Goal: Check status: Check status

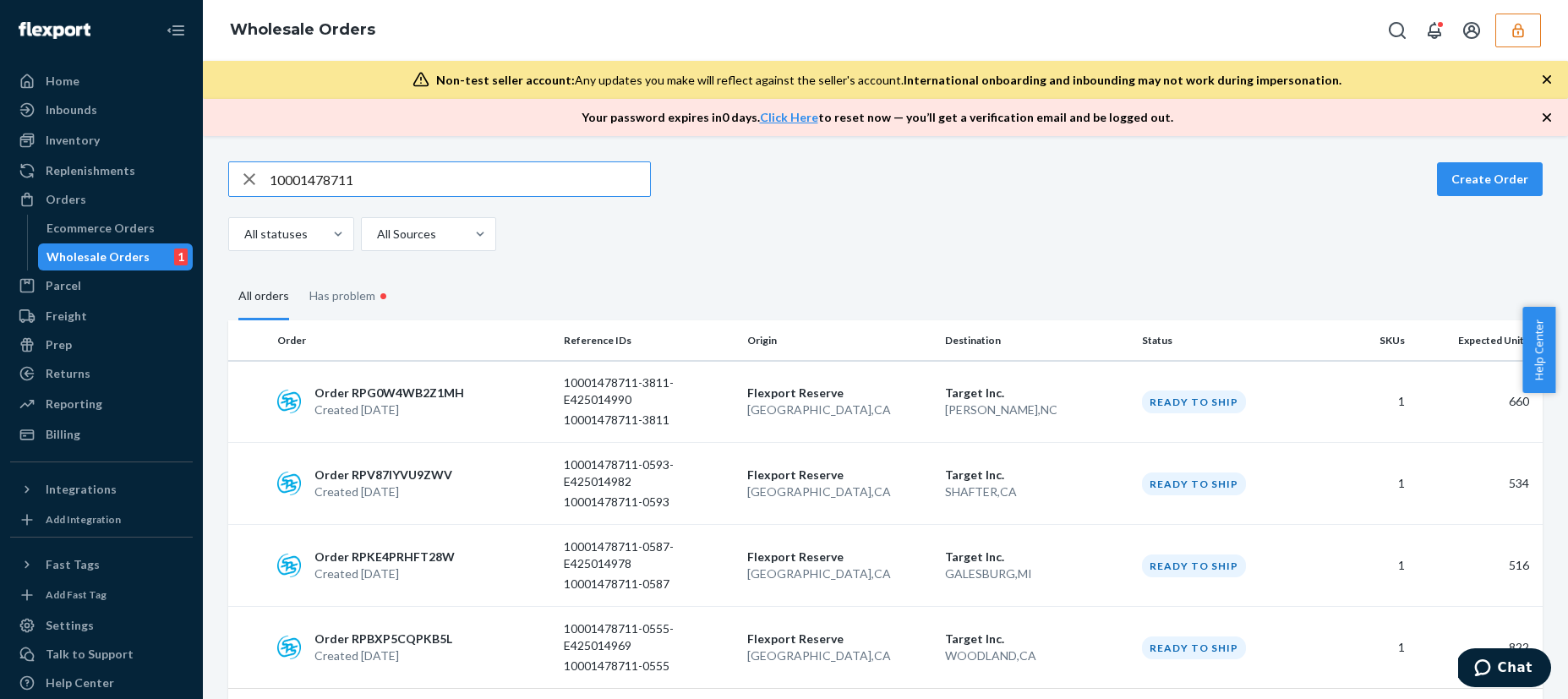
click at [1516, 43] on button "button" at bounding box center [1518, 31] width 45 height 34
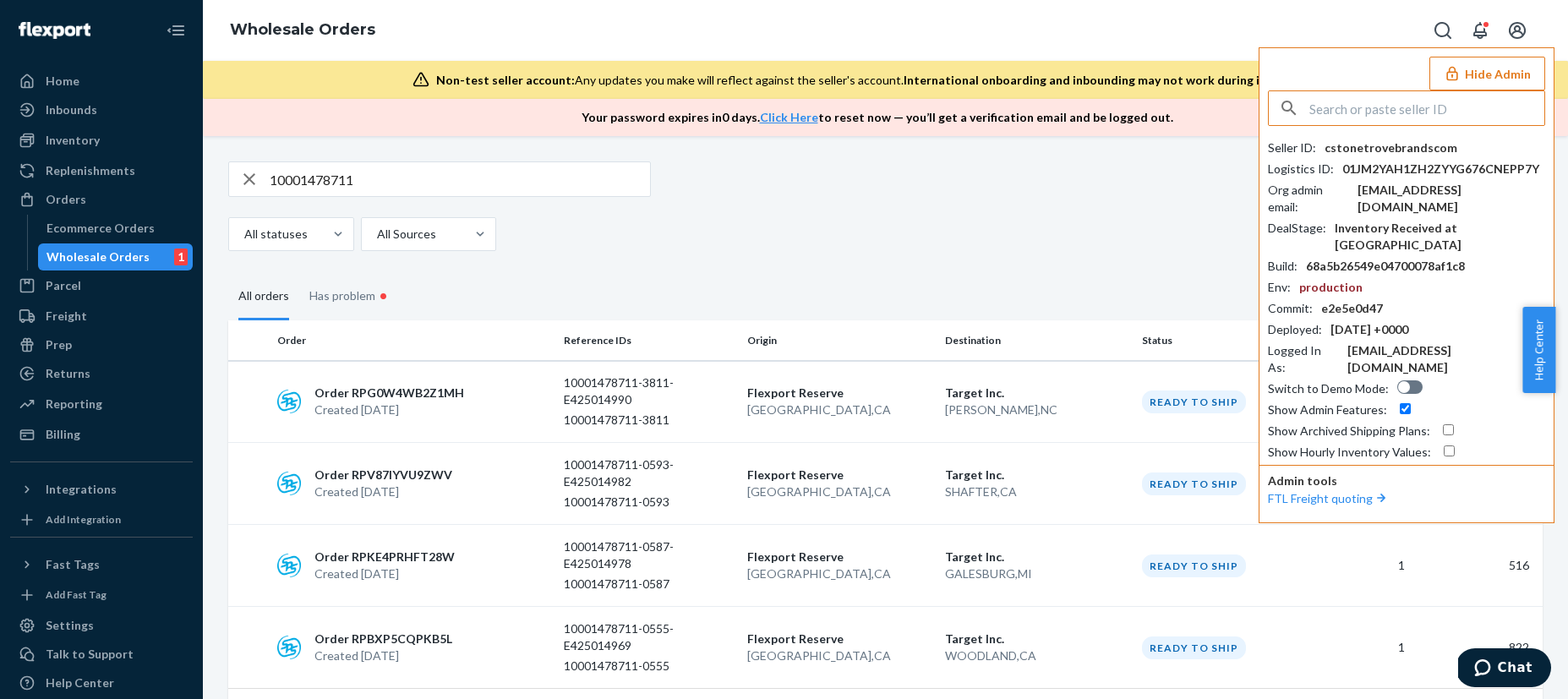
click at [1385, 103] on input "text" at bounding box center [1427, 108] width 235 height 34
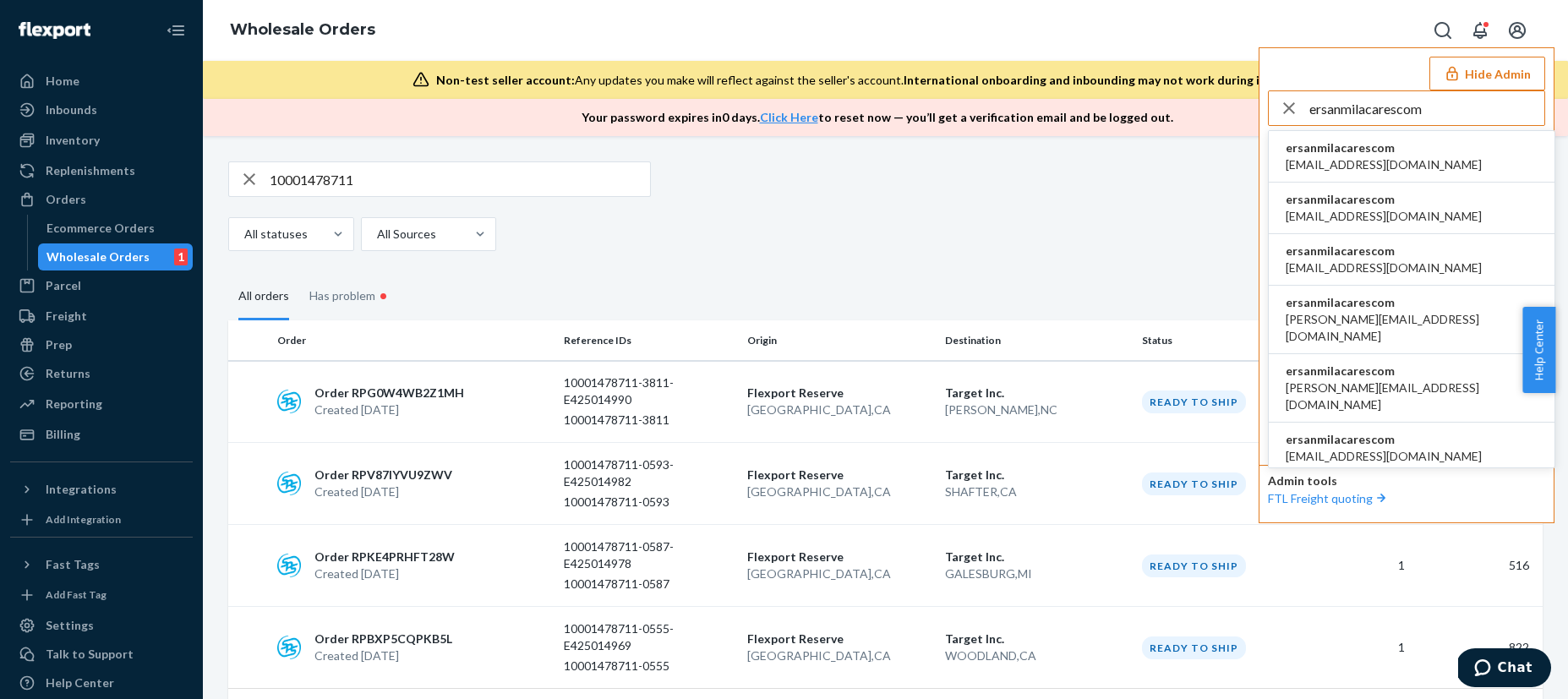
type input "ersanmilacarescom"
click at [1386, 153] on span "ersanmilacarescom" at bounding box center [1383, 147] width 196 height 17
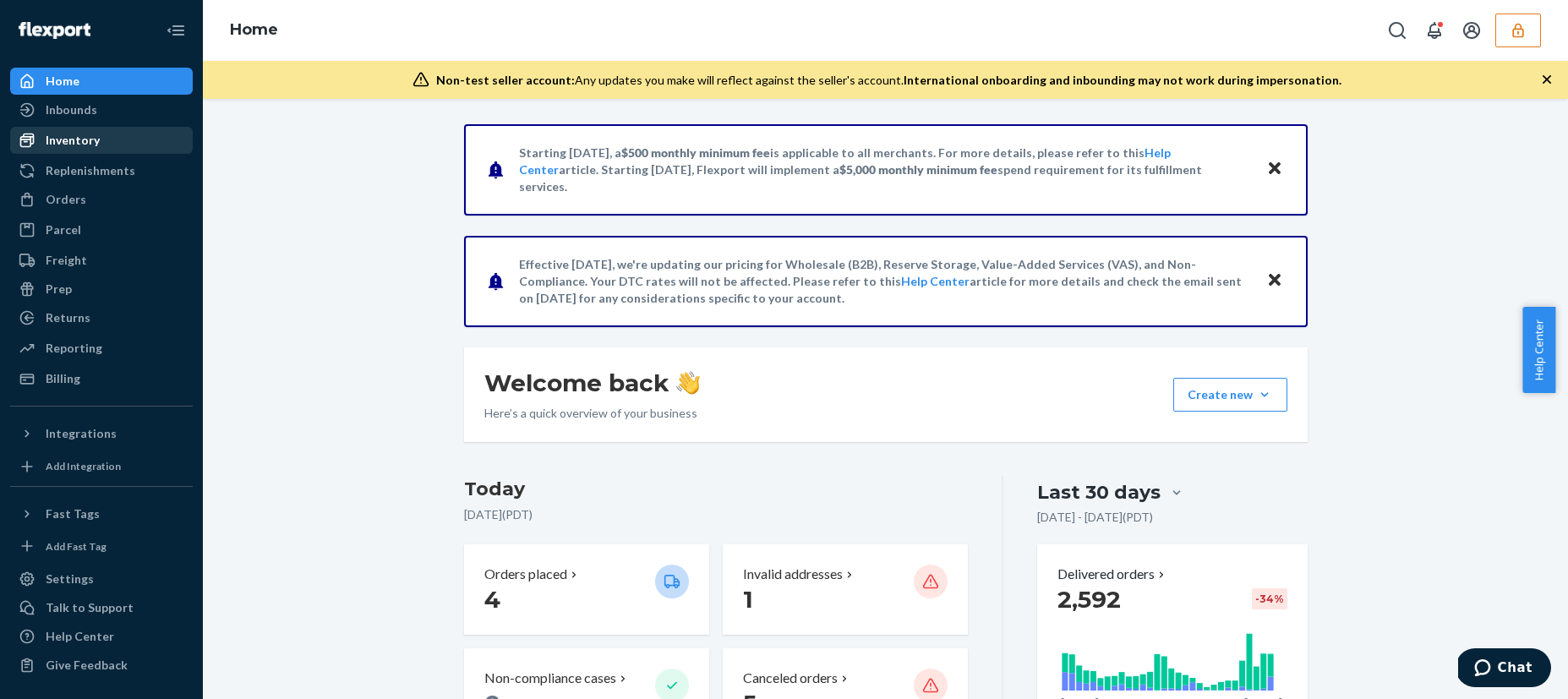
click at [82, 134] on div "Inventory" at bounding box center [72, 139] width 54 height 17
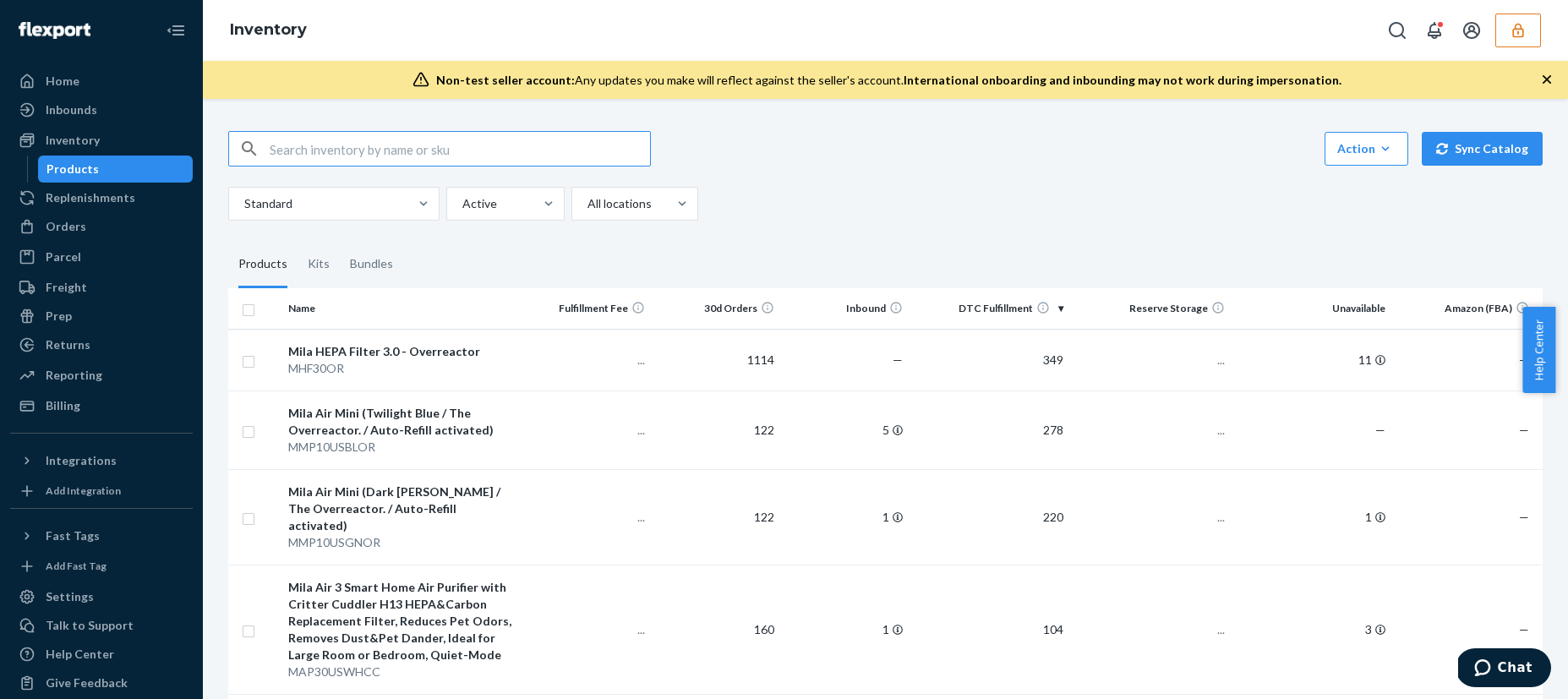
click at [346, 152] on input "text" at bounding box center [460, 148] width 381 height 34
type input "DA2Q3BLPRHH"
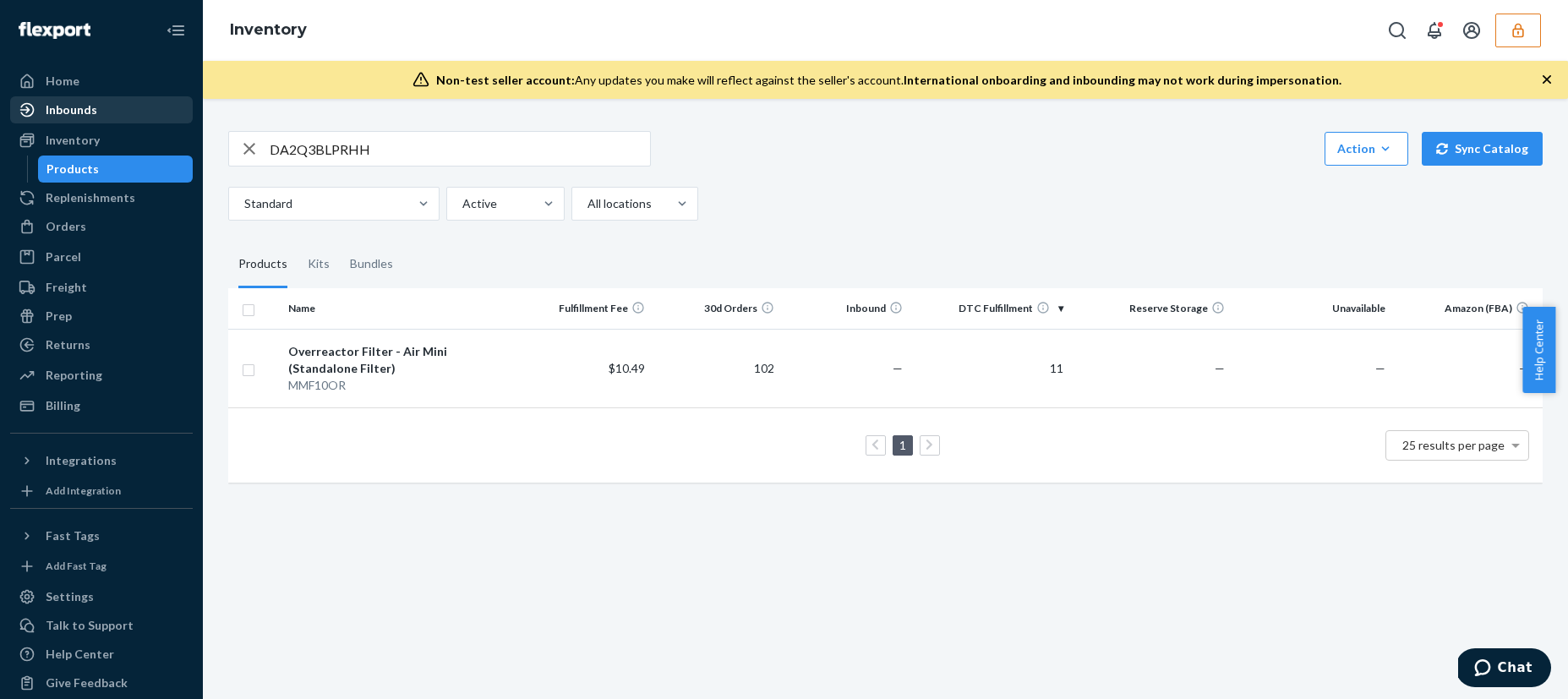
click at [99, 104] on div "Inbounds" at bounding box center [102, 110] width 179 height 24
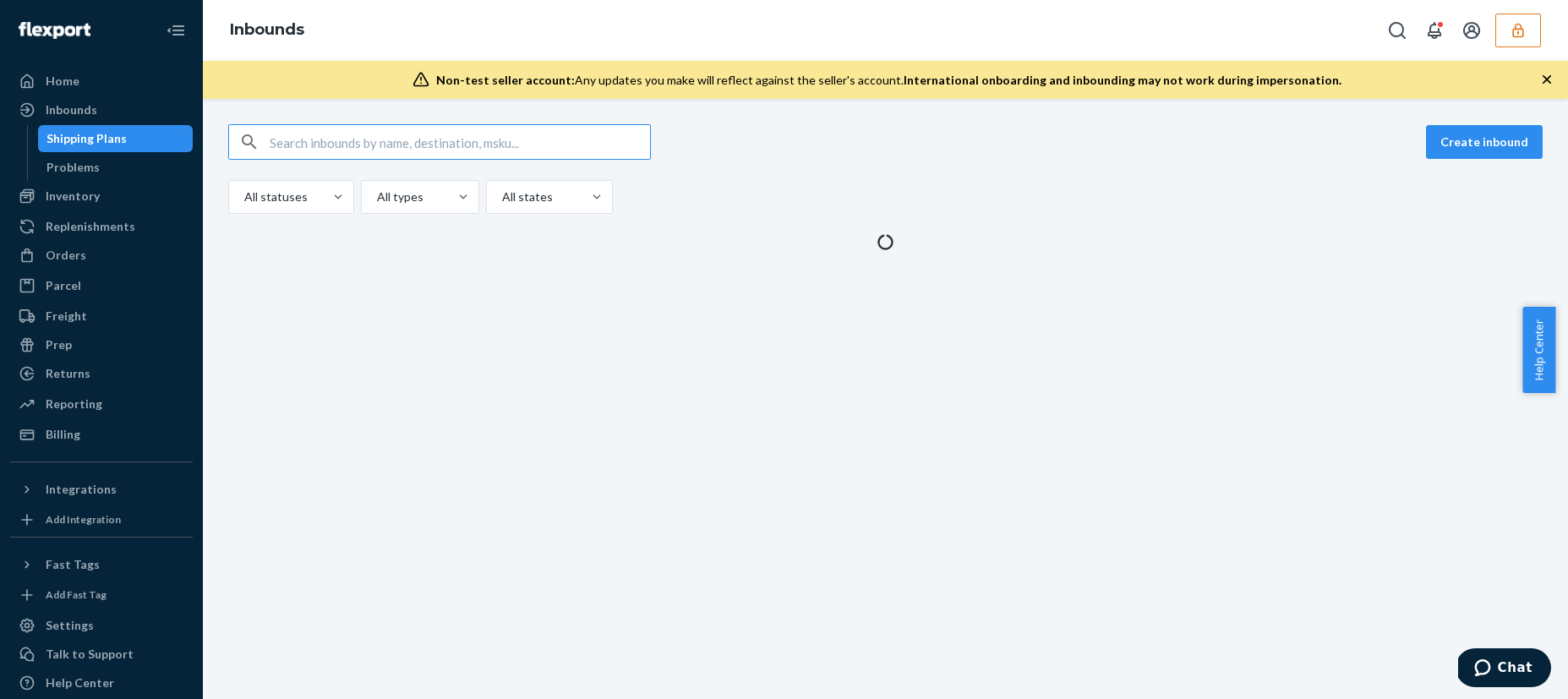
click at [420, 150] on input "text" at bounding box center [460, 142] width 381 height 34
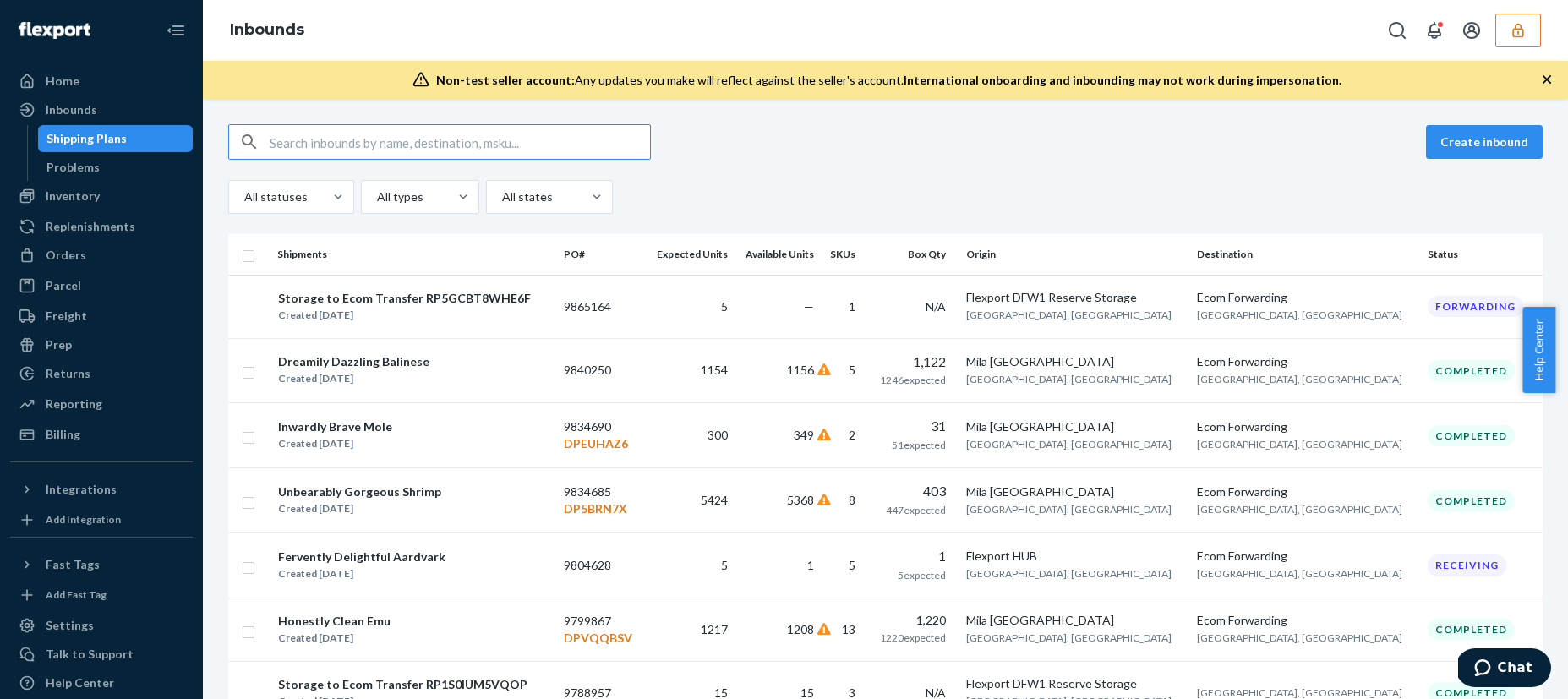
type input "DA2Q3BLPRHH"
click at [433, 147] on input "text" at bounding box center [460, 142] width 381 height 34
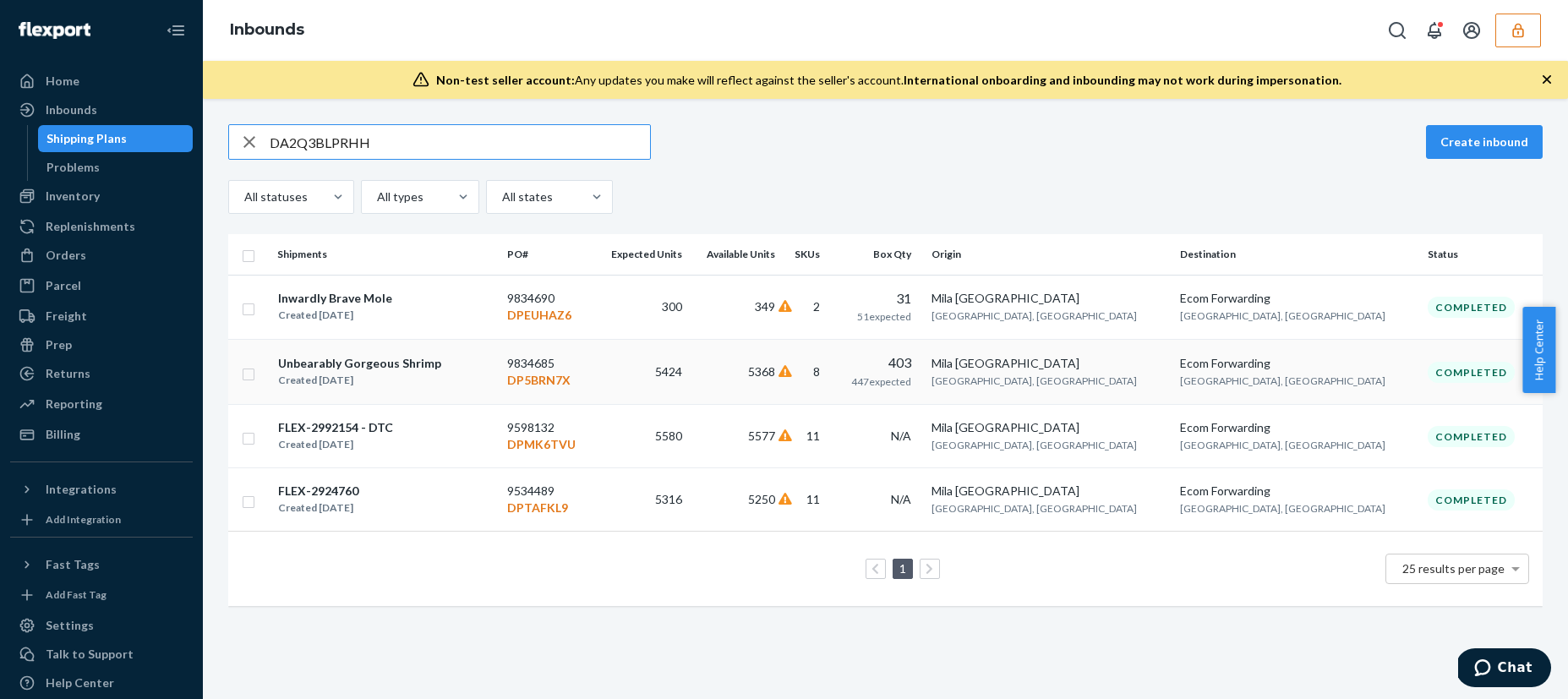
type input "DA2Q3BLPRHH"
click at [689, 384] on td "5424" at bounding box center [641, 372] width 96 height 65
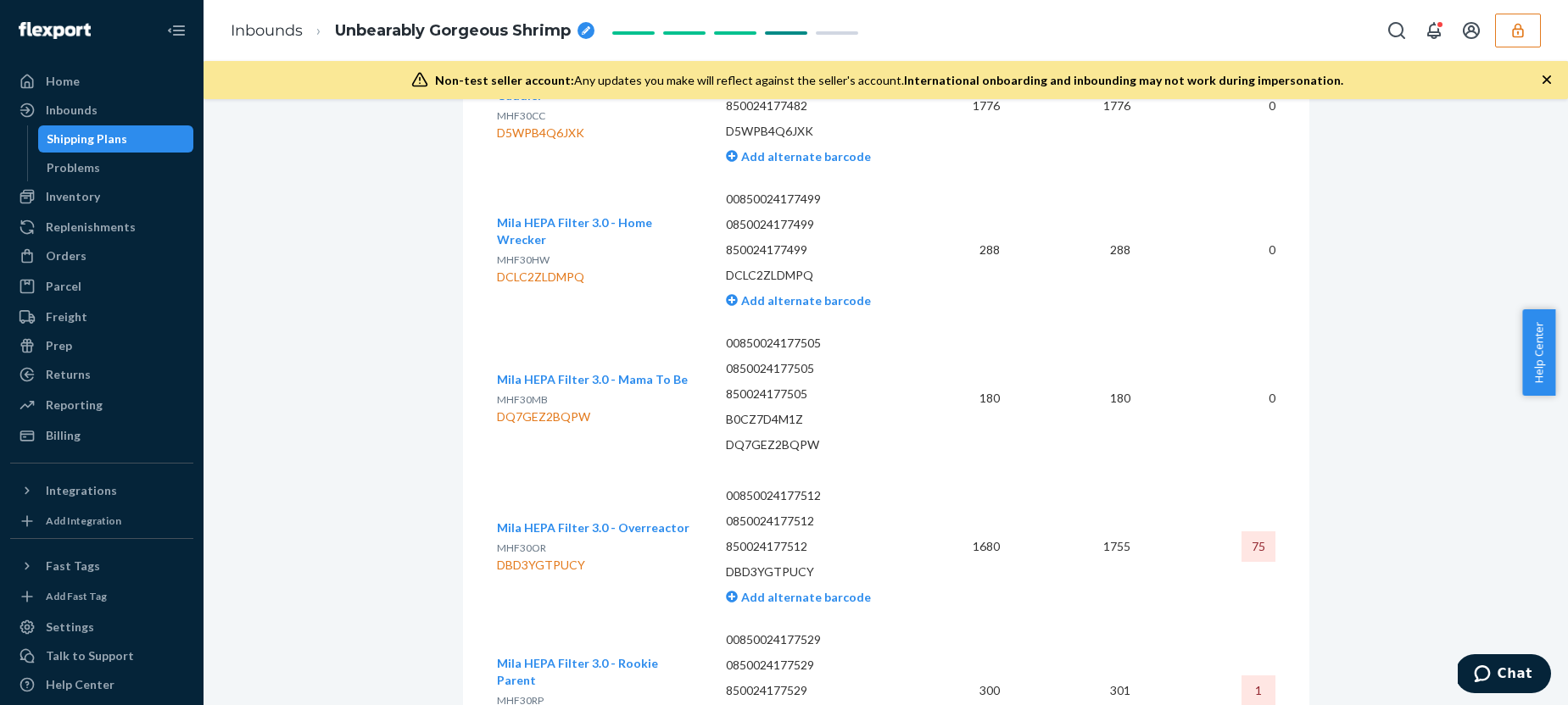
scroll to position [4788, 0]
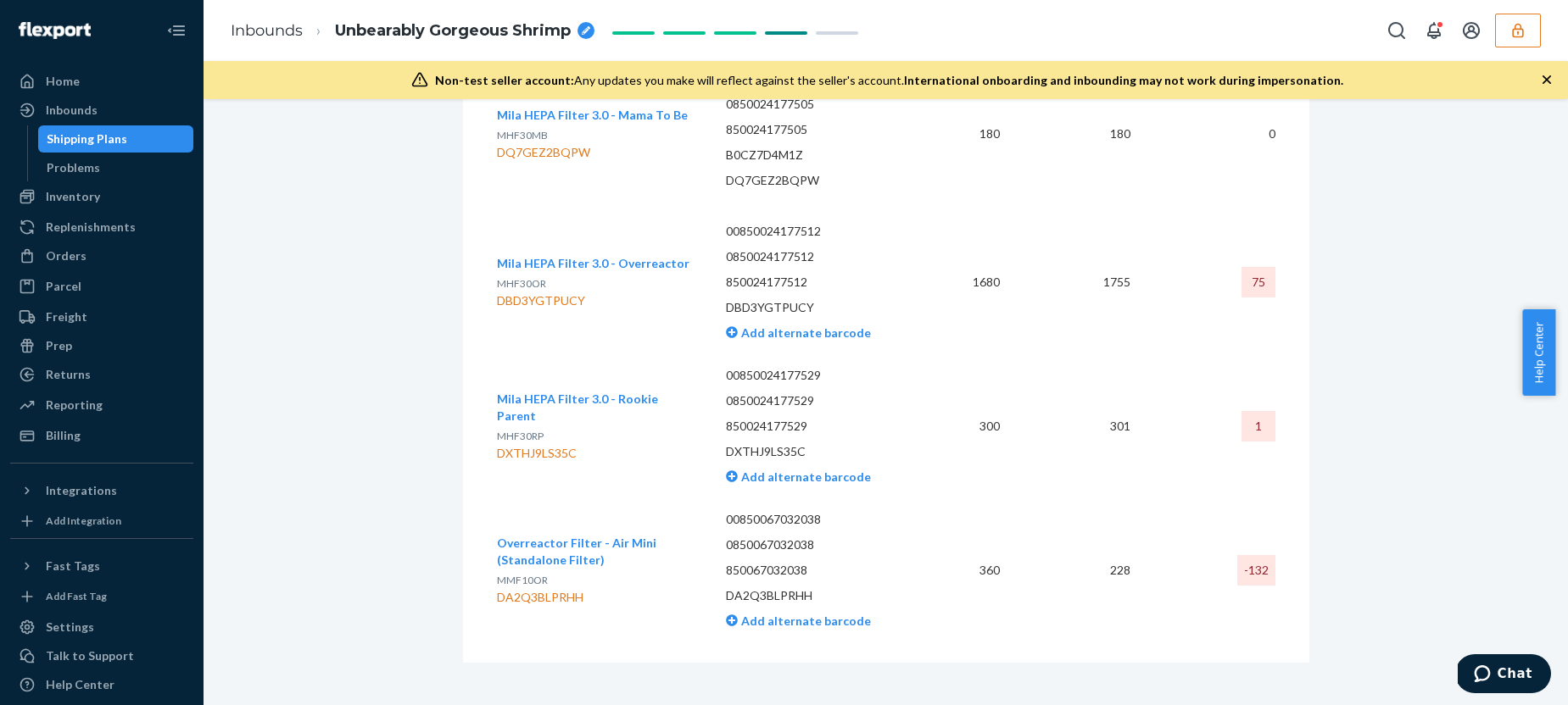
click at [614, 594] on td "Overreactor Filter - Air Mini (Standalone Filter) MMF10OR DA2Q3BLPRHH" at bounding box center [605, 570] width 216 height 144
drag, startPoint x: 613, startPoint y: 592, endPoint x: 492, endPoint y: 489, distance: 158.9
click at [497, 536] on div "Overreactor Filter - Air Mini (Standalone Filter) MMF10OR DA2Q3BLPRHH" at bounding box center [599, 570] width 203 height 72
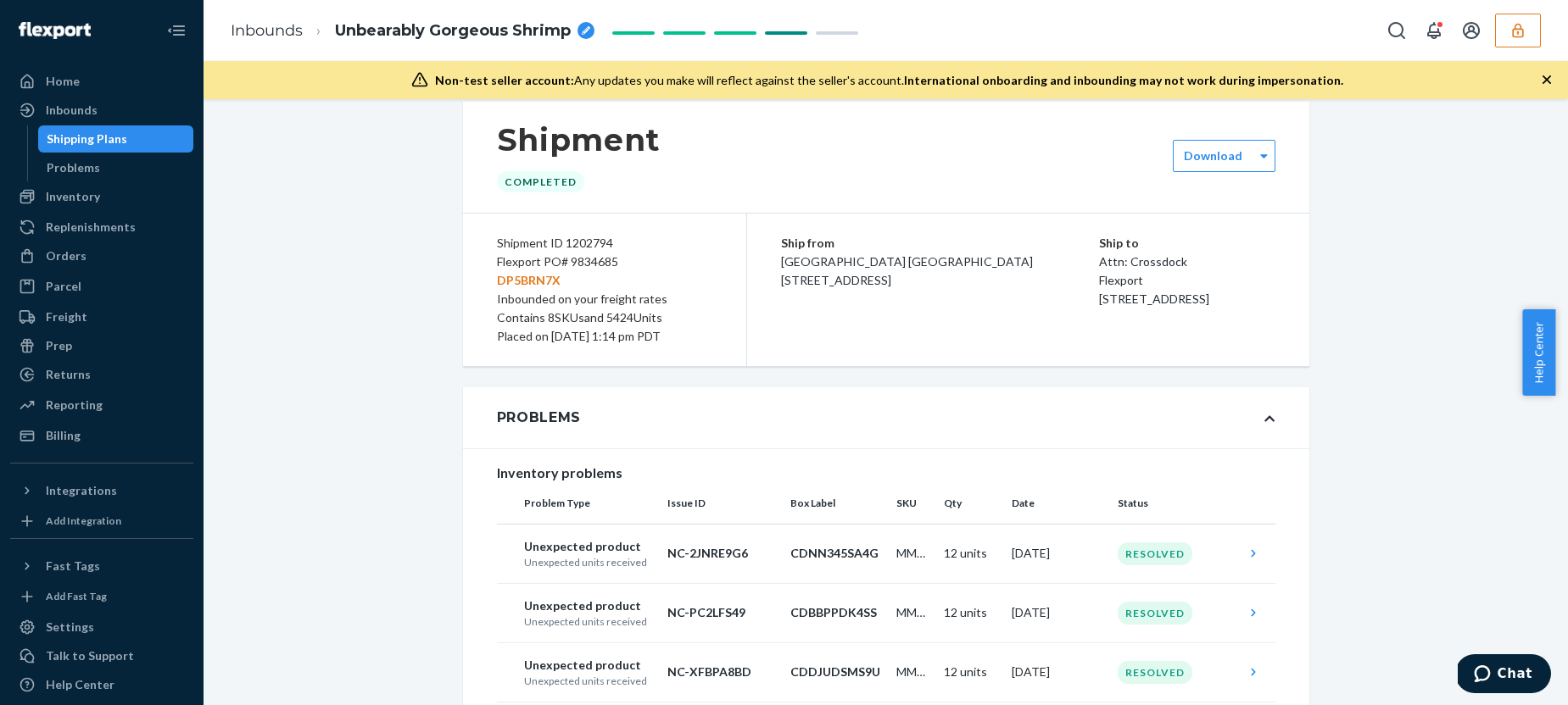
scroll to position [0, 0]
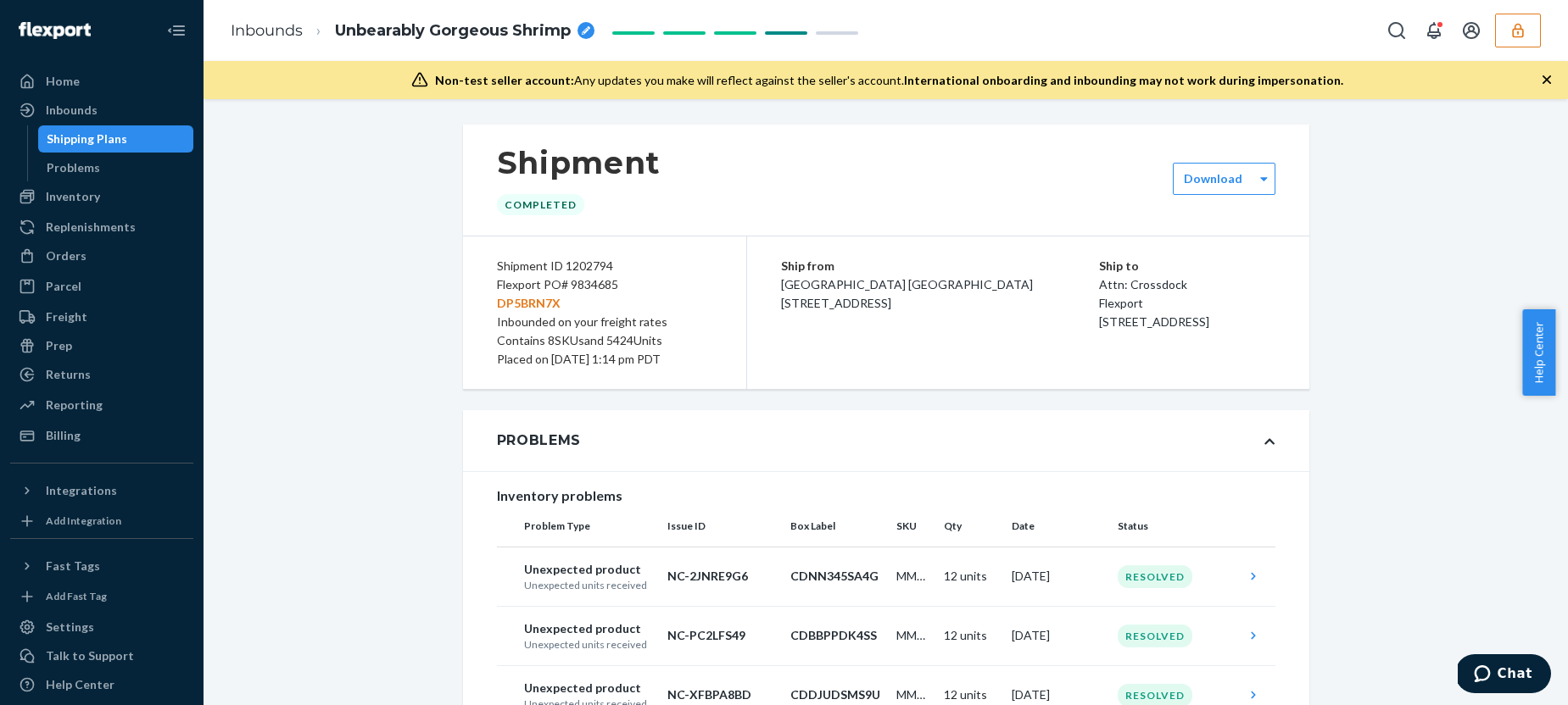
click at [74, 145] on div "Shipping Plans" at bounding box center [87, 138] width 80 height 17
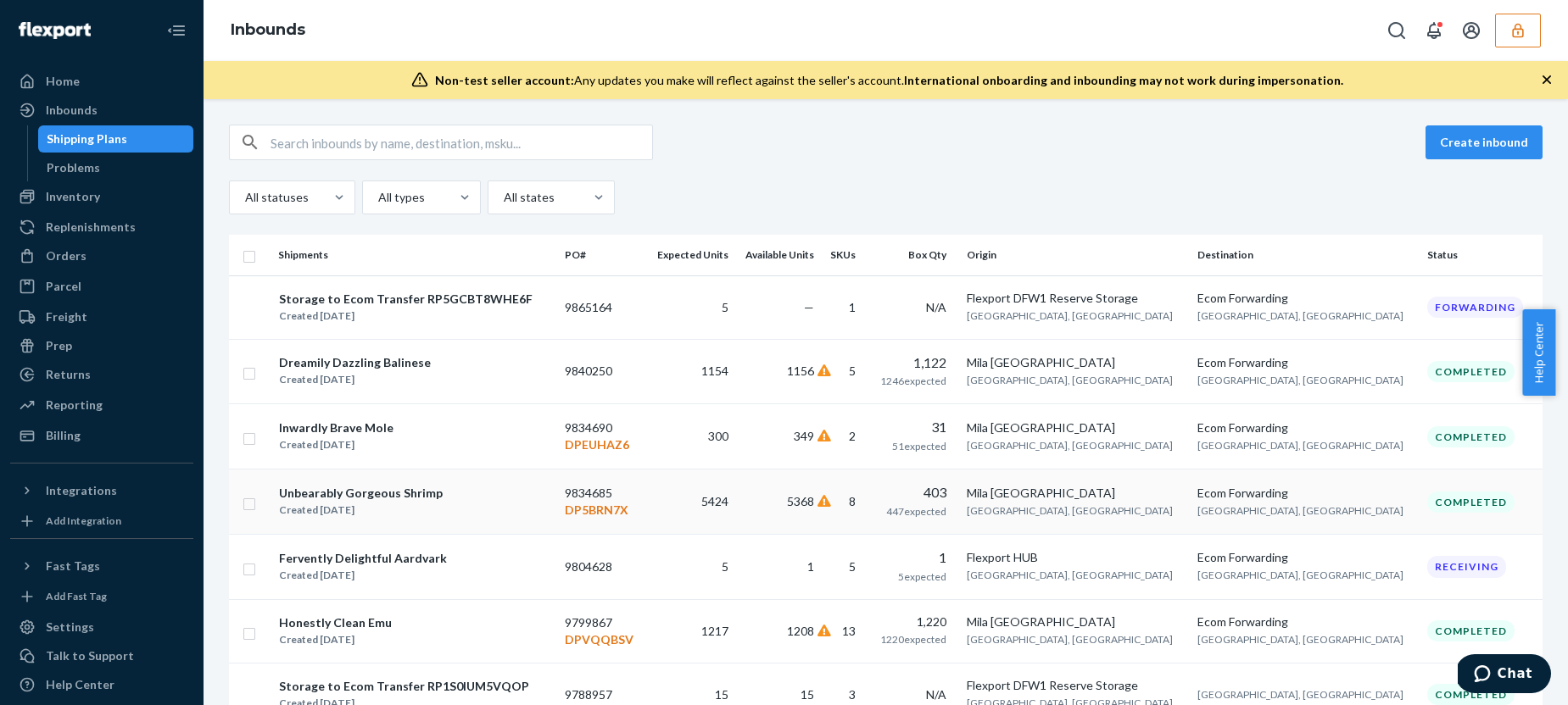
click at [789, 501] on td "5368" at bounding box center [778, 502] width 87 height 66
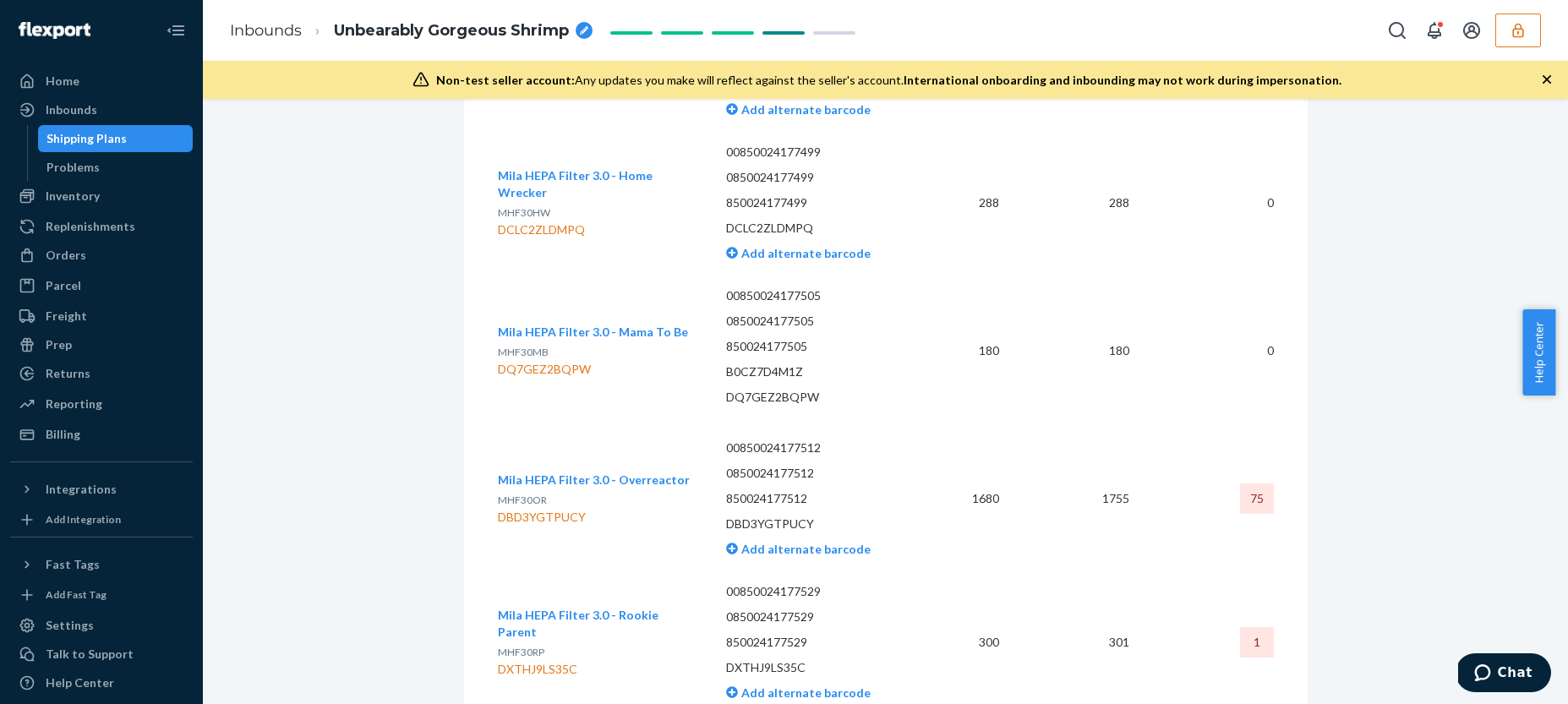
scroll to position [4775, 0]
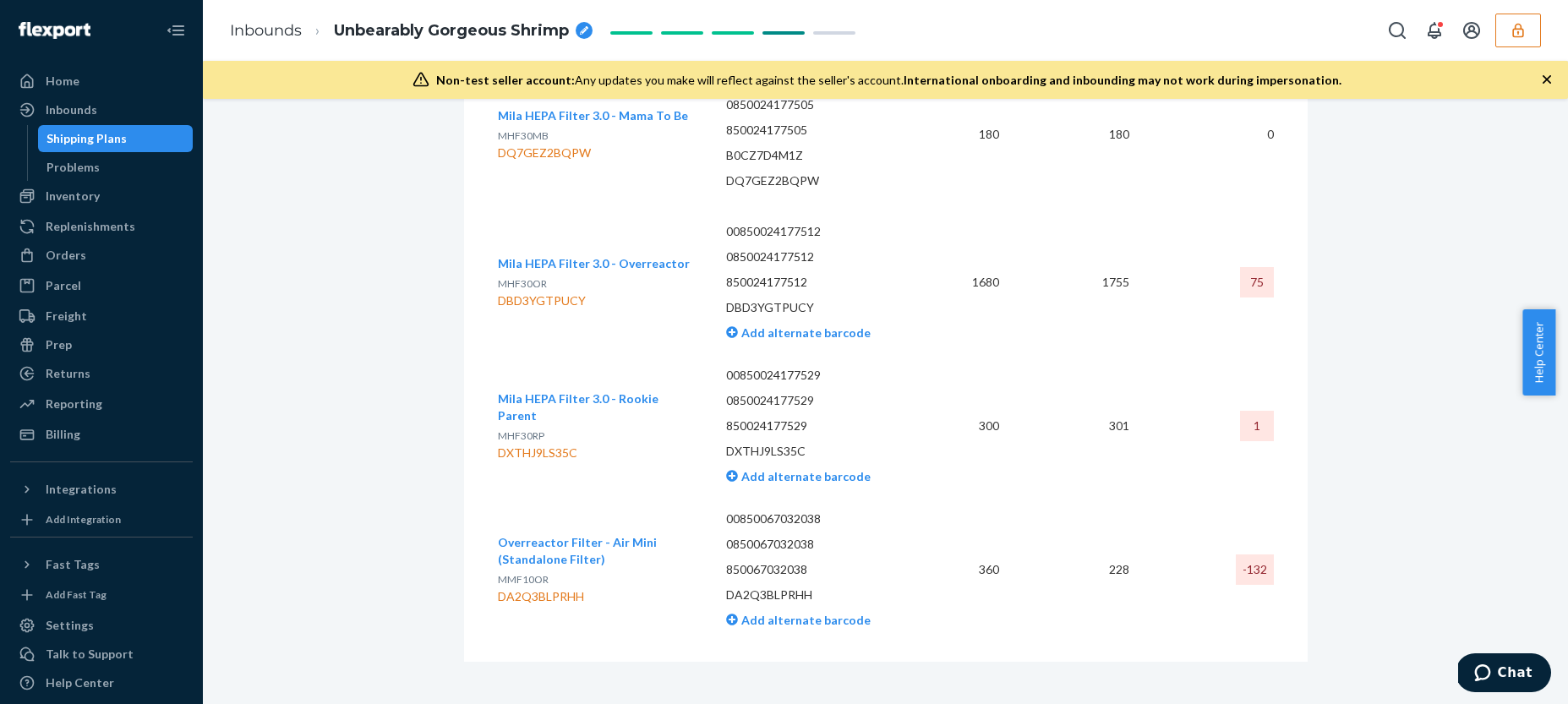
click at [548, 589] on div "DA2Q3BLPRHH" at bounding box center [599, 596] width 202 height 17
copy div "DA2Q3BLPRHH"
